Goal: Task Accomplishment & Management: Manage account settings

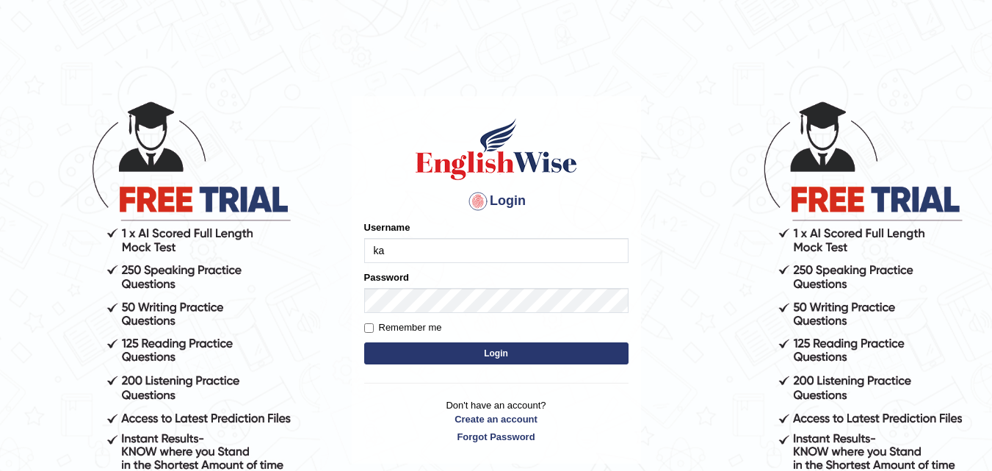
type input "kapoorankit95"
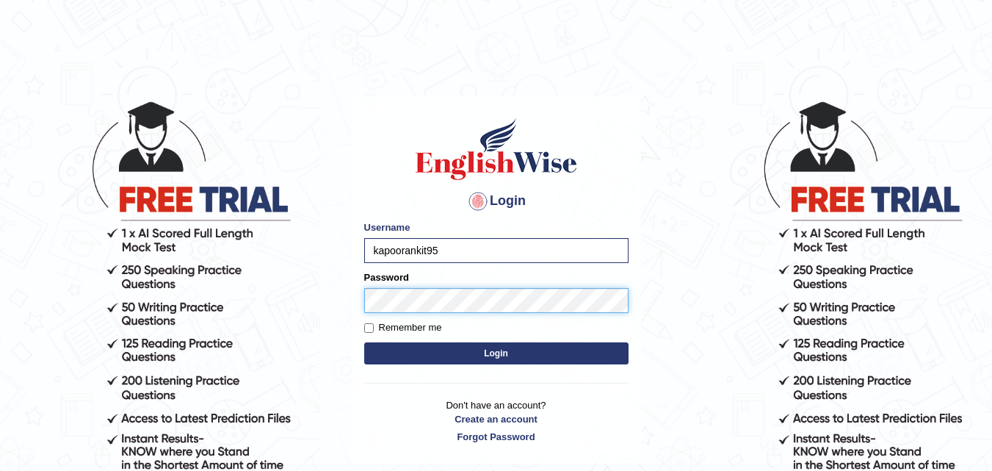
click at [364, 342] on button "Login" at bounding box center [496, 353] width 264 height 22
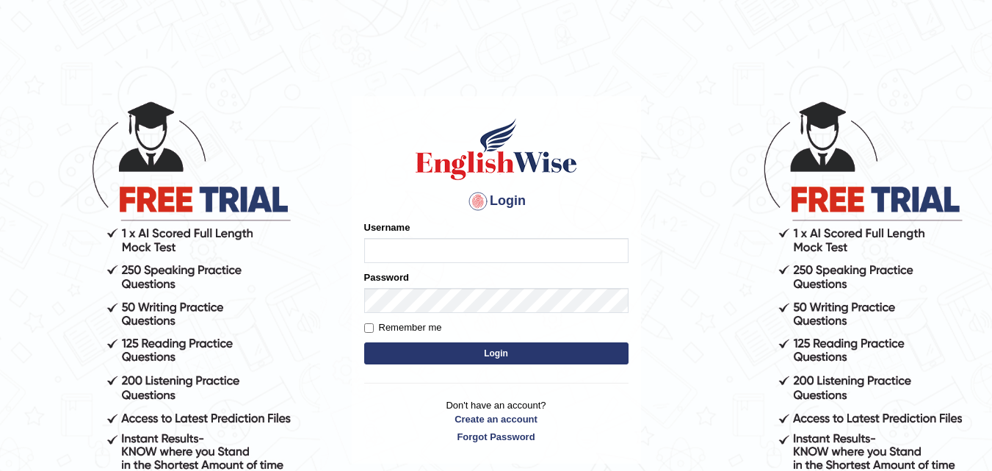
click at [499, 249] on input "Username" at bounding box center [496, 250] width 264 height 25
type input "kapoorankit95"
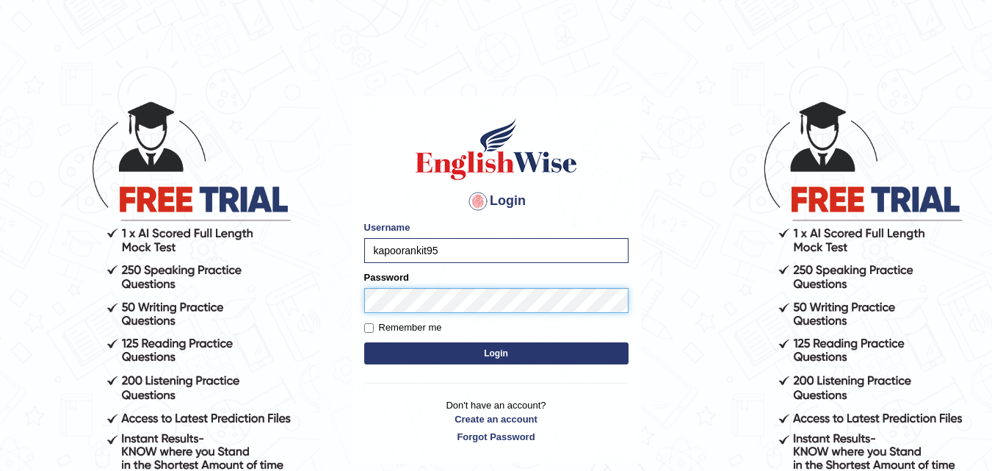
click at [364, 342] on button "Login" at bounding box center [496, 353] width 264 height 22
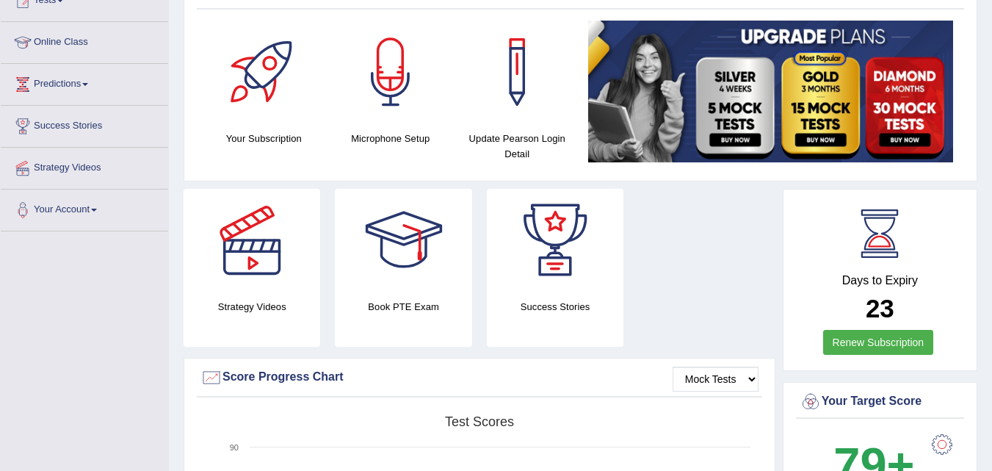
scroll to position [213, 0]
